Goal: Information Seeking & Learning: Understand process/instructions

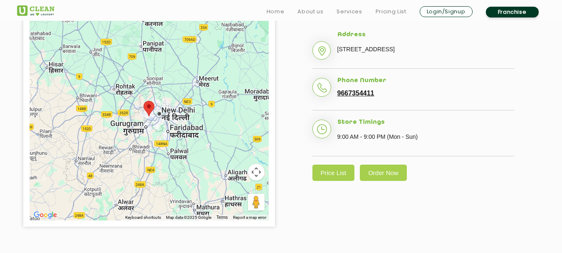
scroll to position [215, 0]
click at [332, 180] on link "Price List" at bounding box center [333, 172] width 42 height 16
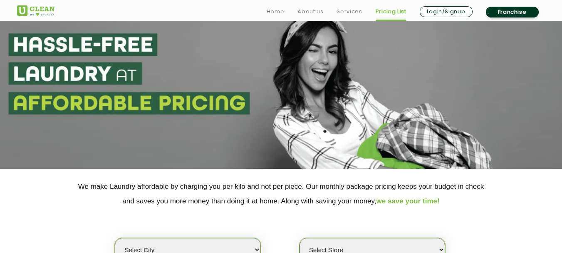
scroll to position [77, 0]
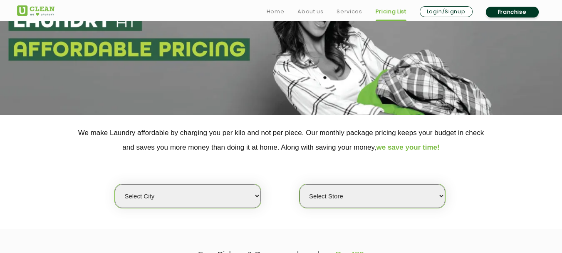
click at [251, 196] on select "Select city [GEOGRAPHIC_DATA] [GEOGRAPHIC_DATA] [GEOGRAPHIC_DATA] [GEOGRAPHIC_D…" at bounding box center [188, 196] width 146 height 24
select select "1"
click at [115, 184] on select "Select city [GEOGRAPHIC_DATA] [GEOGRAPHIC_DATA] [GEOGRAPHIC_DATA] [GEOGRAPHIC_D…" at bounding box center [188, 196] width 146 height 24
click at [344, 193] on select "Select Store [GEOGRAPHIC_DATA] [GEOGRAPHIC_DATA] 2 [GEOGRAPHIC_DATA] [GEOGRAPHI…" at bounding box center [373, 196] width 146 height 24
select select "406"
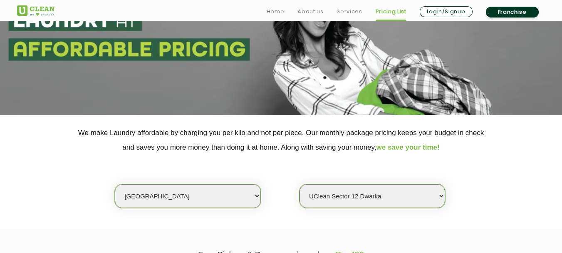
click at [300, 184] on select "Select Store [GEOGRAPHIC_DATA] [GEOGRAPHIC_DATA] 2 [GEOGRAPHIC_DATA] [GEOGRAPHI…" at bounding box center [373, 196] width 146 height 24
click at [496, 180] on div "Select city [GEOGRAPHIC_DATA] [GEOGRAPHIC_DATA] [GEOGRAPHIC_DATA] [GEOGRAPHIC_D…" at bounding box center [281, 181] width 541 height 54
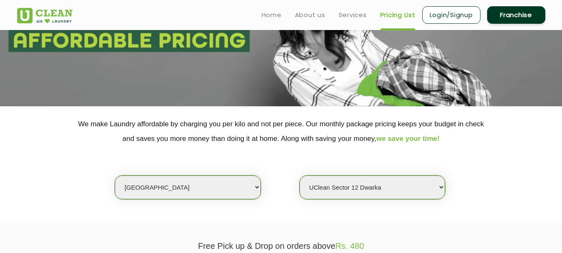
scroll to position [82, 0]
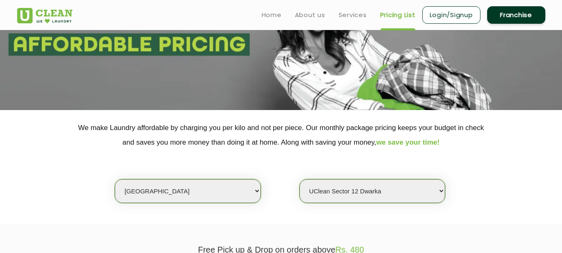
scroll to position [215, 0]
